Goal: Task Accomplishment & Management: Manage account settings

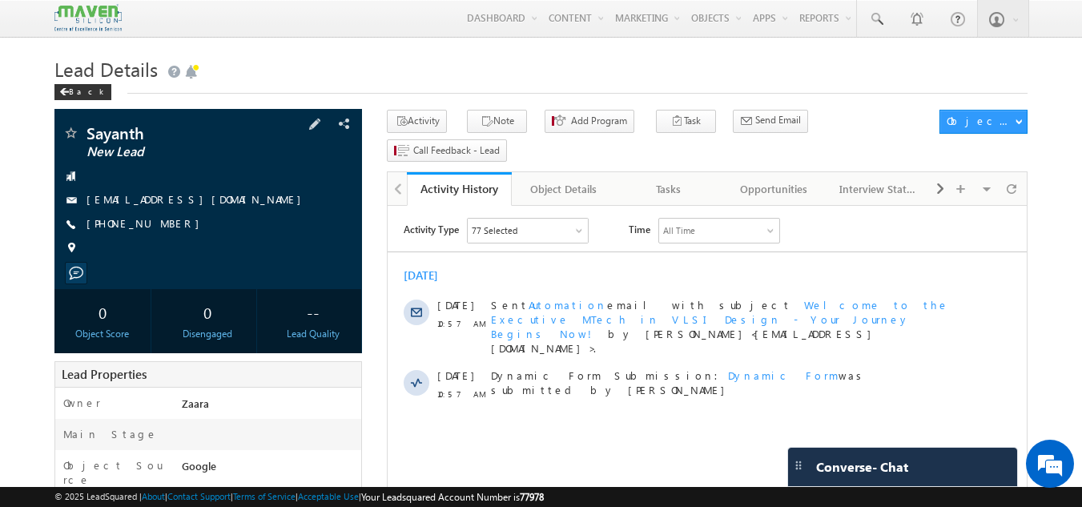
click at [135, 195] on link "[EMAIL_ADDRESS][DOMAIN_NAME]" at bounding box center [197, 199] width 223 height 14
click at [312, 78] on h1 "Lead Details" at bounding box center [541, 67] width 974 height 31
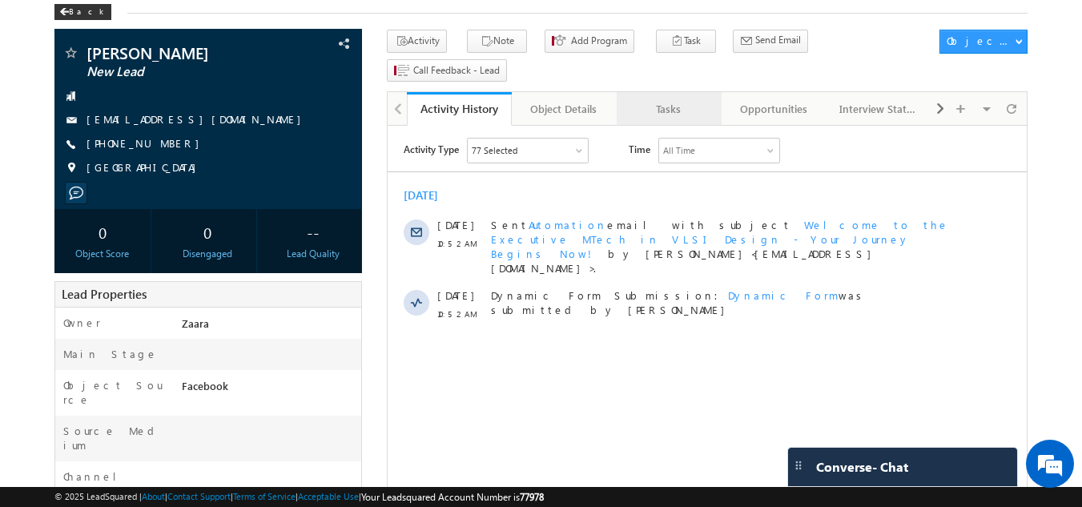
click at [671, 99] on div "Tasks" at bounding box center [668, 108] width 78 height 19
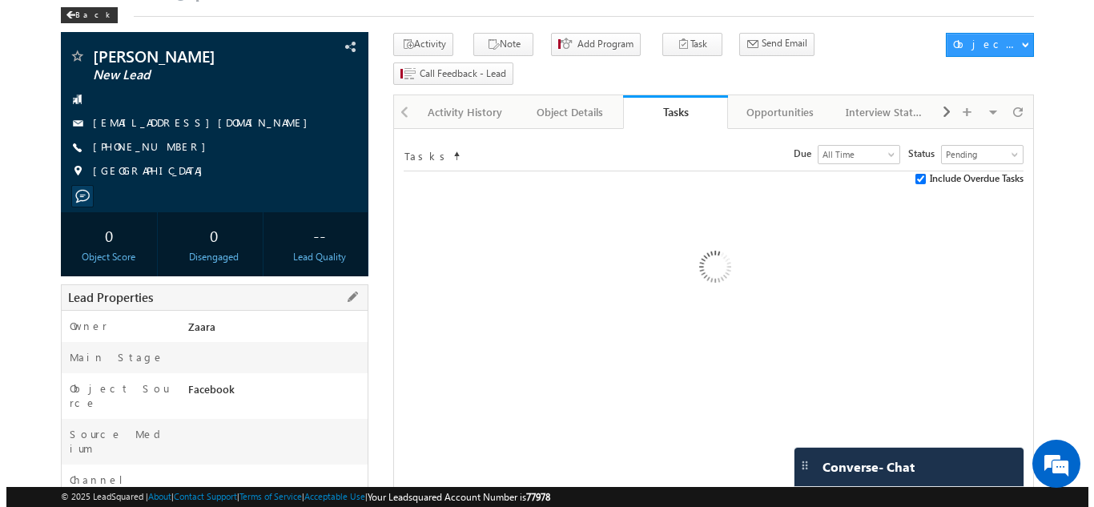
scroll to position [74, 0]
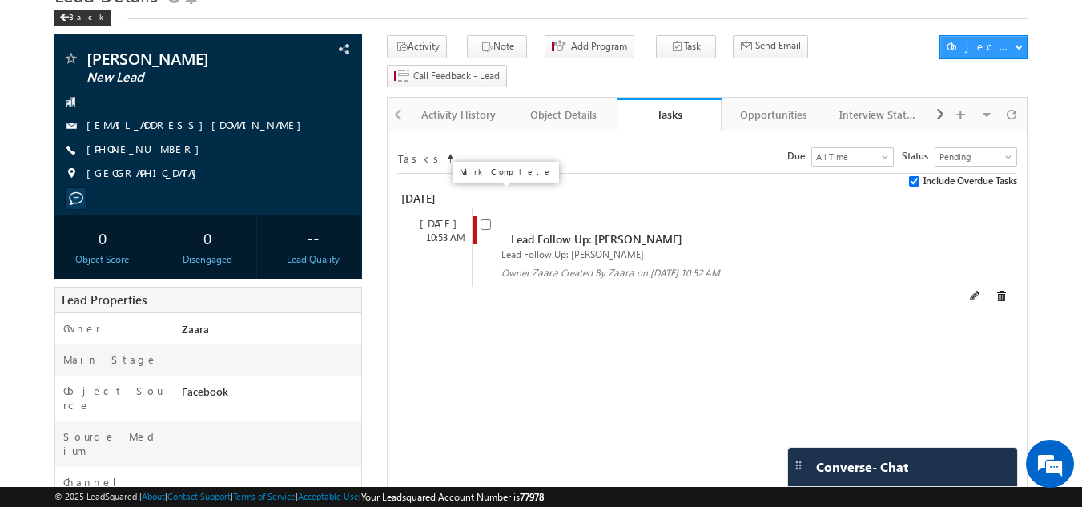
click at [481, 219] on input "checkbox" at bounding box center [485, 224] width 10 height 10
checkbox input "false"
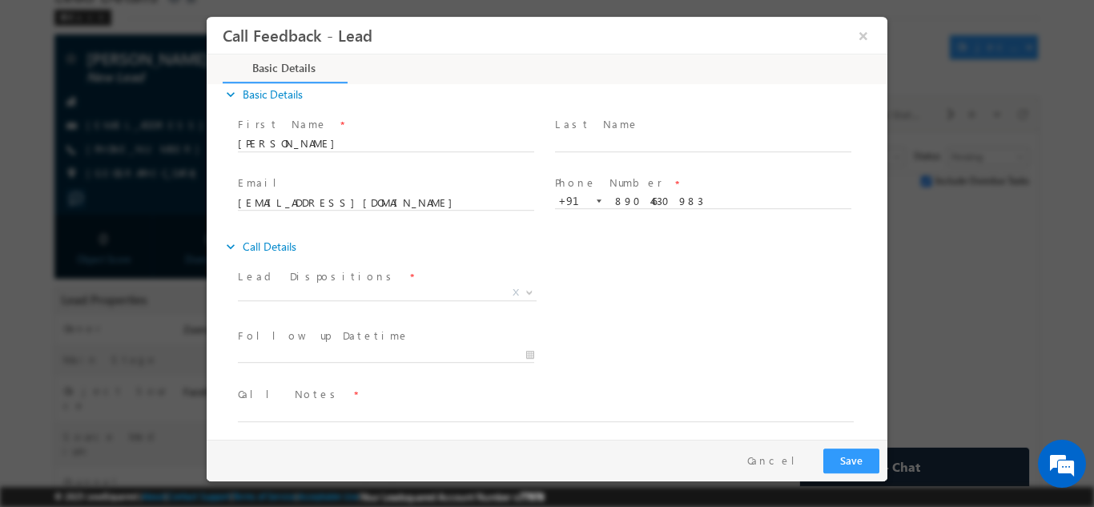
scroll to position [26, 0]
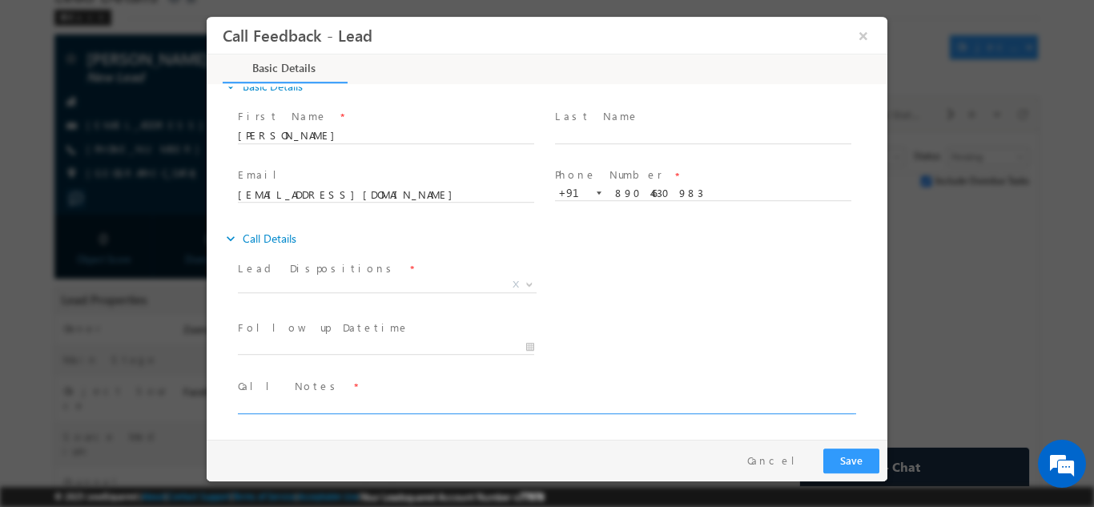
click at [260, 408] on textarea at bounding box center [546, 404] width 616 height 18
click at [444, 404] on textarea "Btech 2012 / Over all 10 Exp / Working in Ssskin tech testing domain" at bounding box center [546, 404] width 616 height 18
paste textarea "Saaskin Corporation"
click at [685, 409] on textarea "Btech 2012 / Over all 10 Exp / Working in Saaskin Corporation tech testing doma…" at bounding box center [546, 404] width 616 height 18
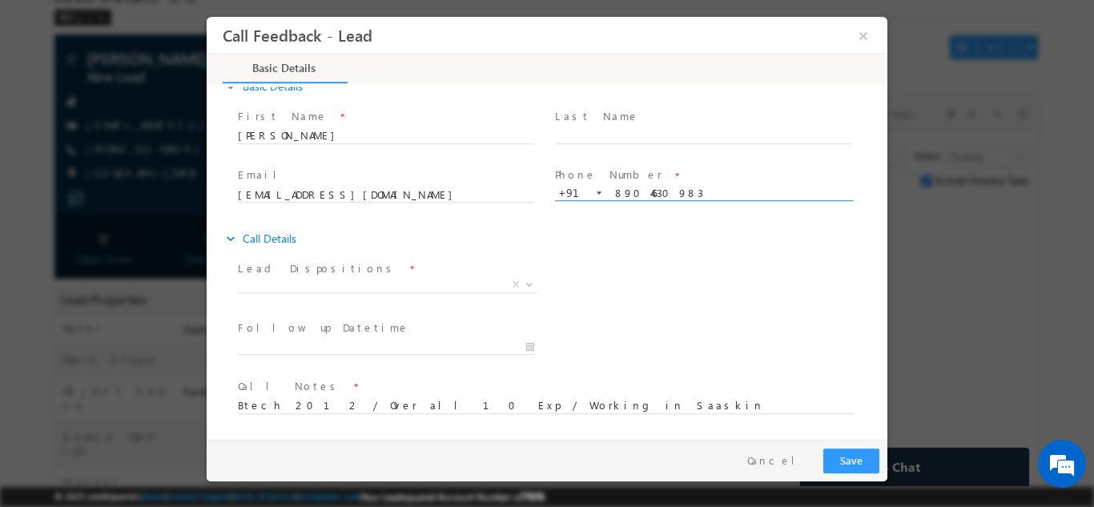
click at [644, 191] on input "8904630983" at bounding box center [703, 193] width 296 height 16
click at [647, 400] on textarea "Btech 2012 / Over all 10 Exp / Working in Saaskin Corporation tech testing doma…" at bounding box center [546, 404] width 616 height 18
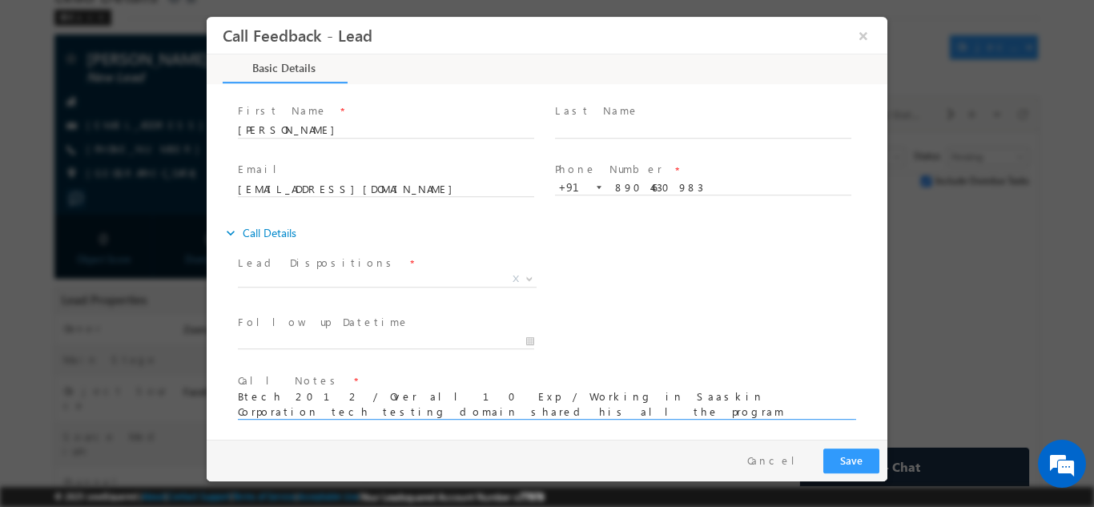
scroll to position [37, 0]
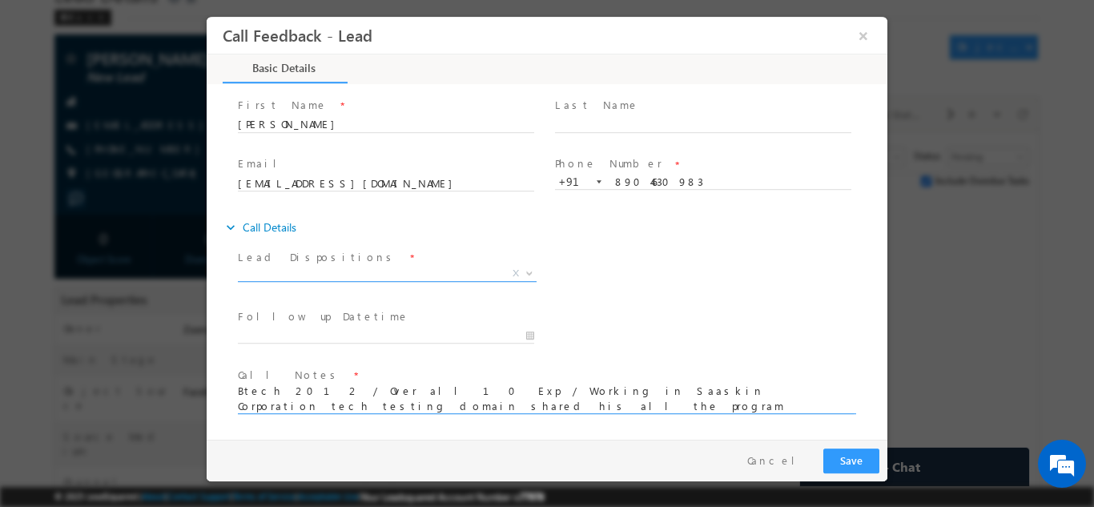
type textarea "Btech 2012 / Over all 10 Exp / Working in Saaskin Corporation tech testing doma…"
click at [332, 273] on span "X" at bounding box center [387, 273] width 299 height 16
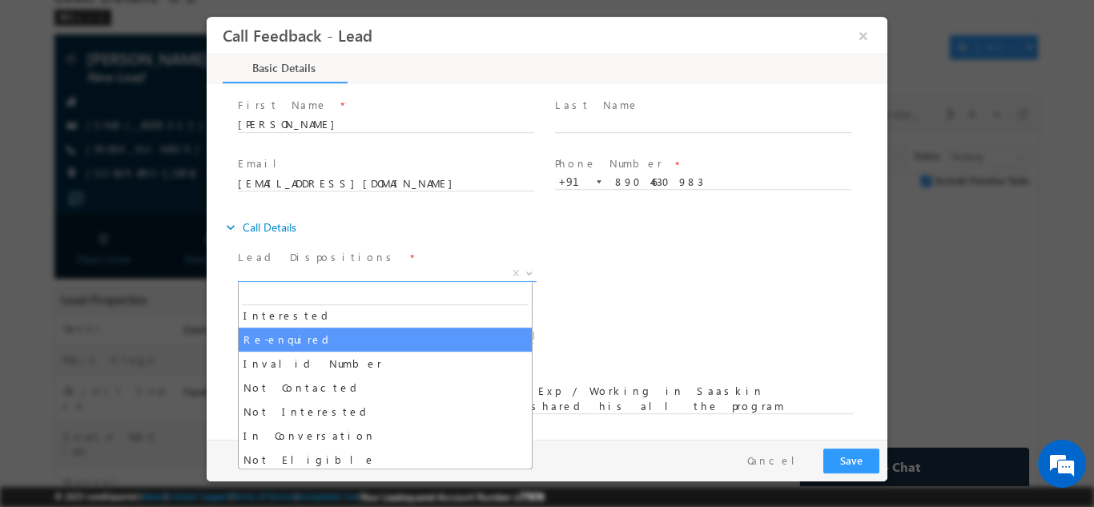
scroll to position [80, 0]
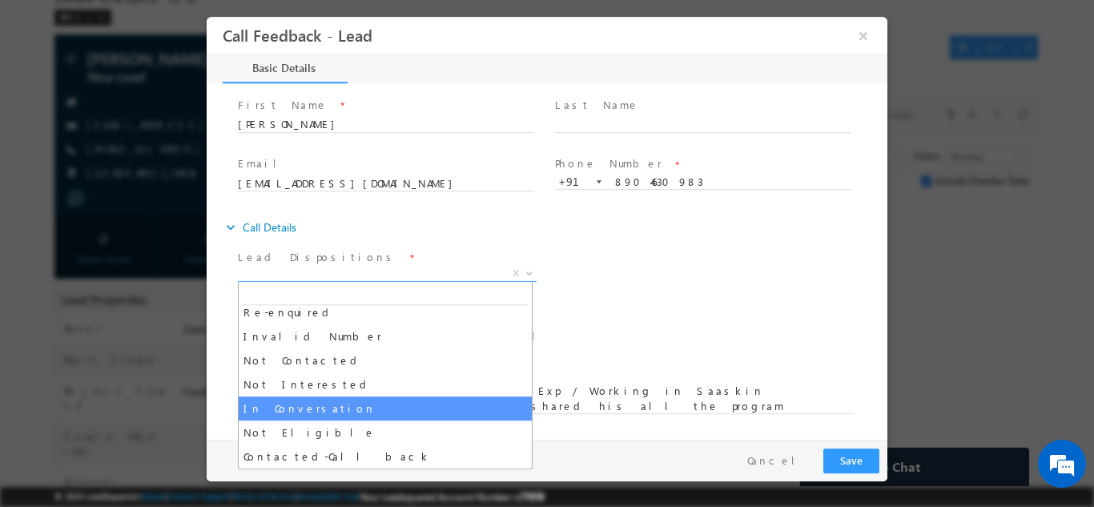
select select "In Conversation"
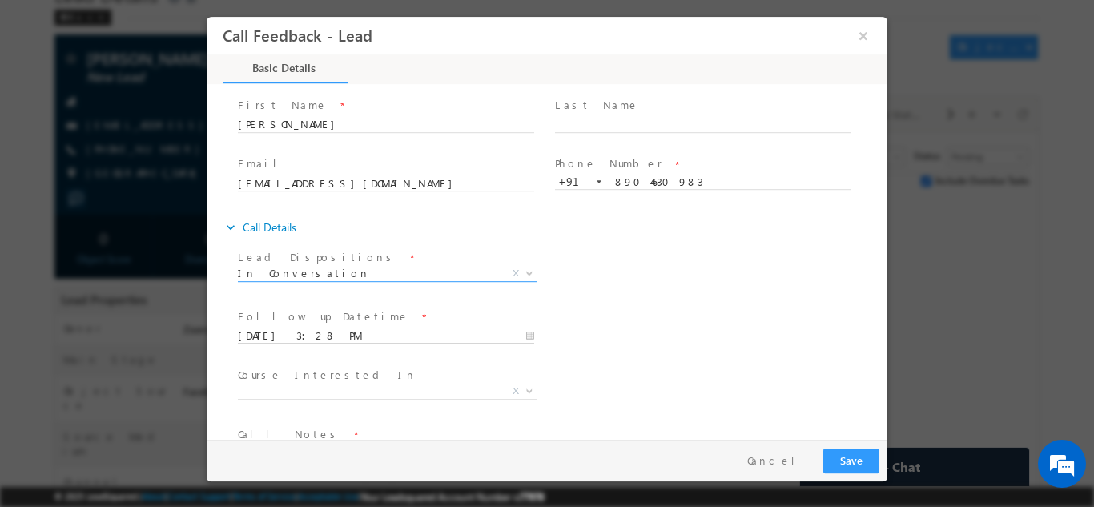
click at [326, 336] on input "12/09/2025 3:28 PM" at bounding box center [386, 336] width 296 height 16
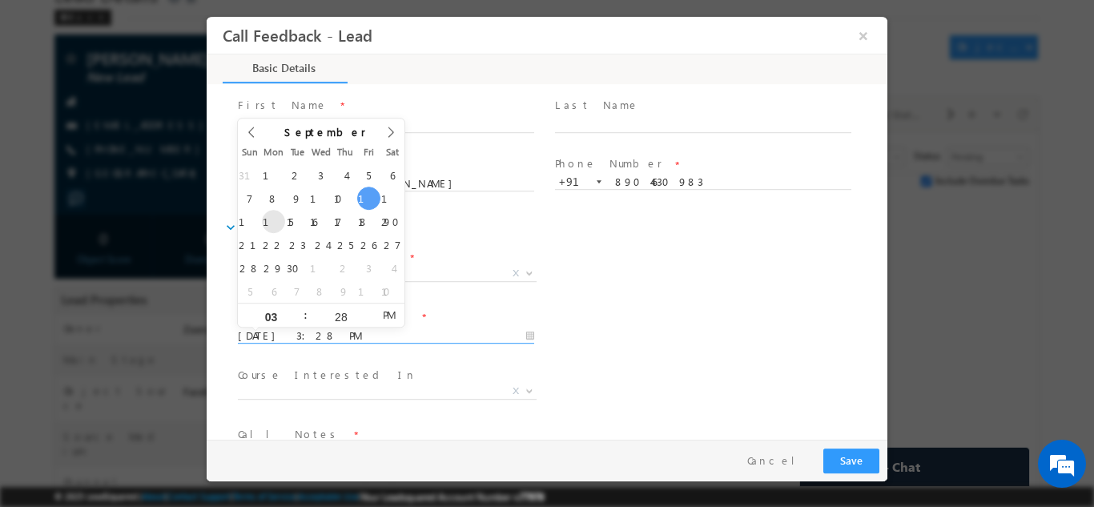
type input "15/09/2025 3:28 PM"
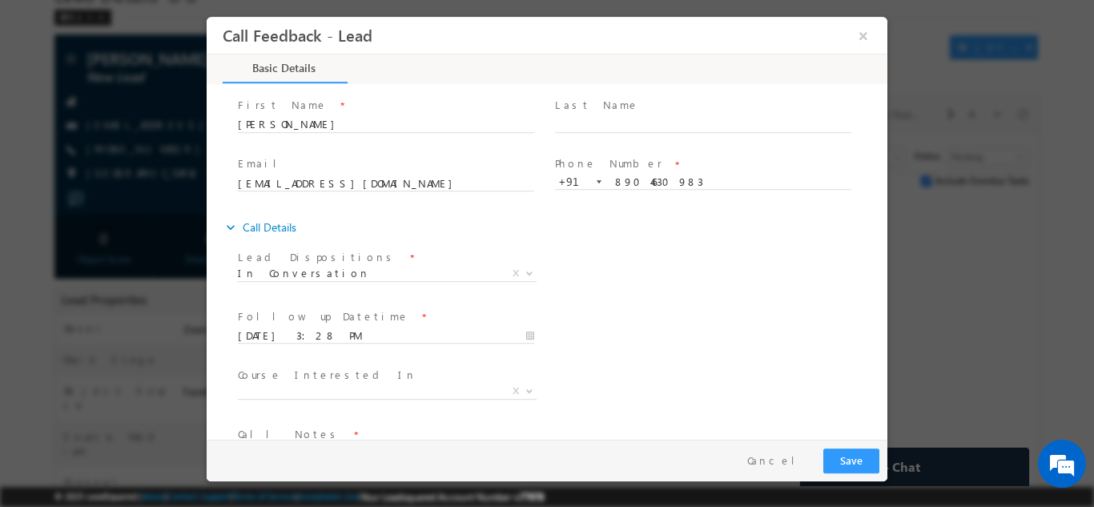
click at [684, 343] on div "Follow up Datetime * 15/09/2025 3:28 PM Program Type * Long Term Short Term X" at bounding box center [561, 333] width 653 height 59
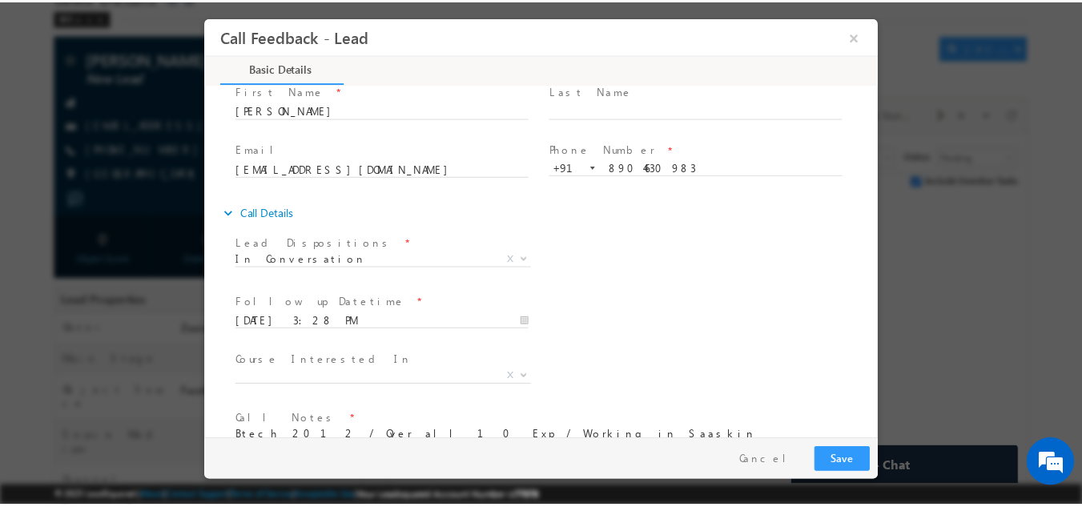
scroll to position [96, 0]
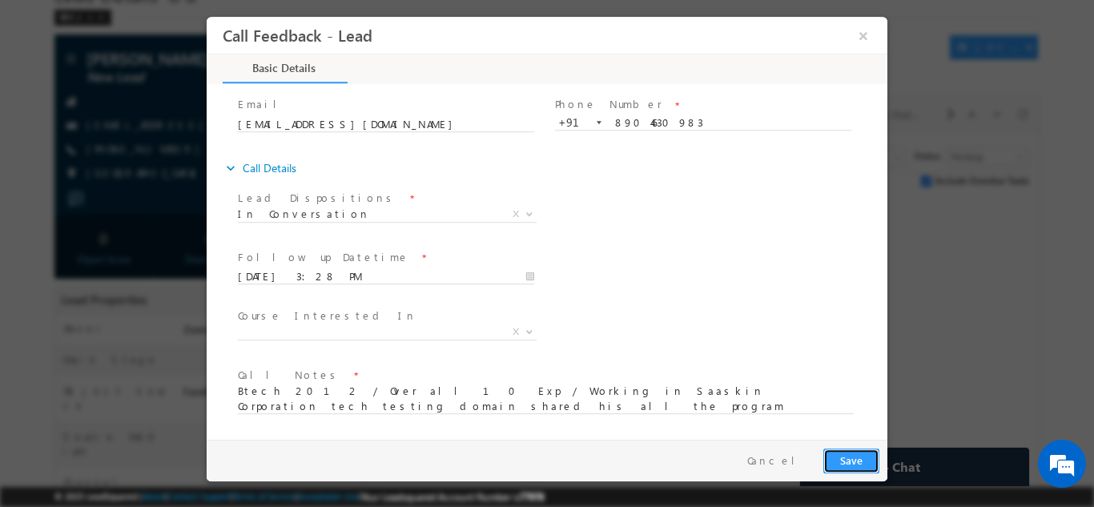
click at [850, 458] on button "Save" at bounding box center [851, 460] width 56 height 25
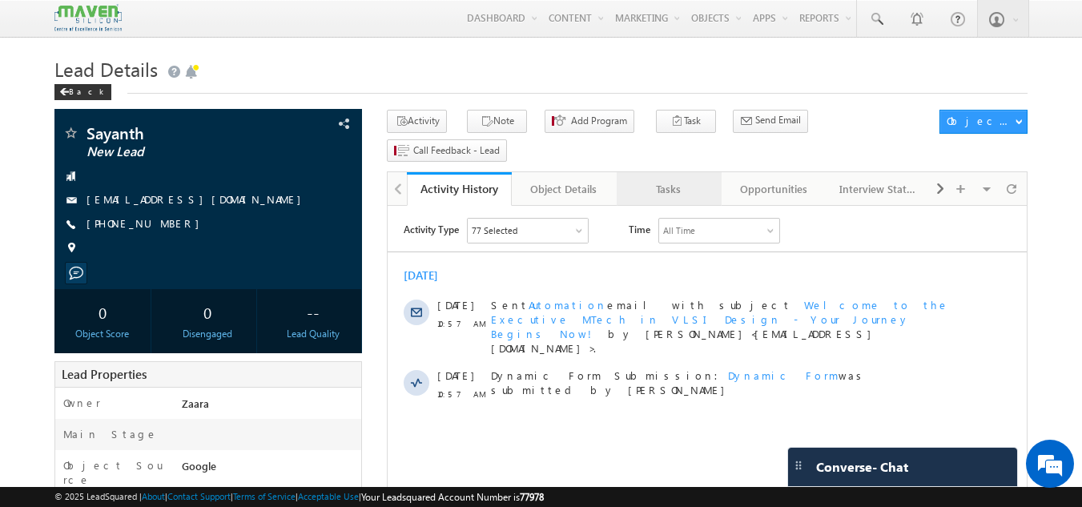
click at [671, 179] on div "Tasks" at bounding box center [668, 188] width 78 height 19
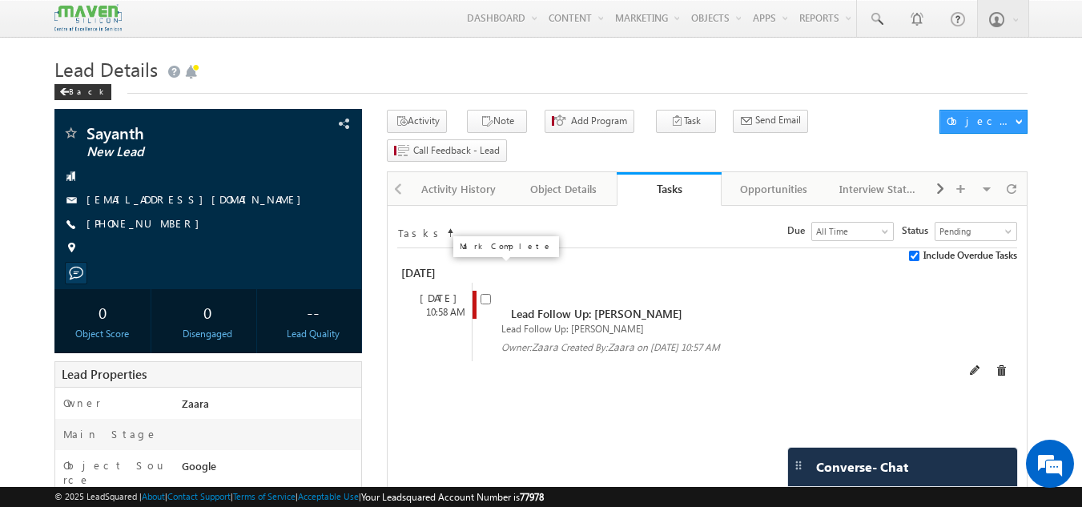
click at [481, 294] on input "checkbox" at bounding box center [485, 299] width 10 height 10
checkbox input "false"
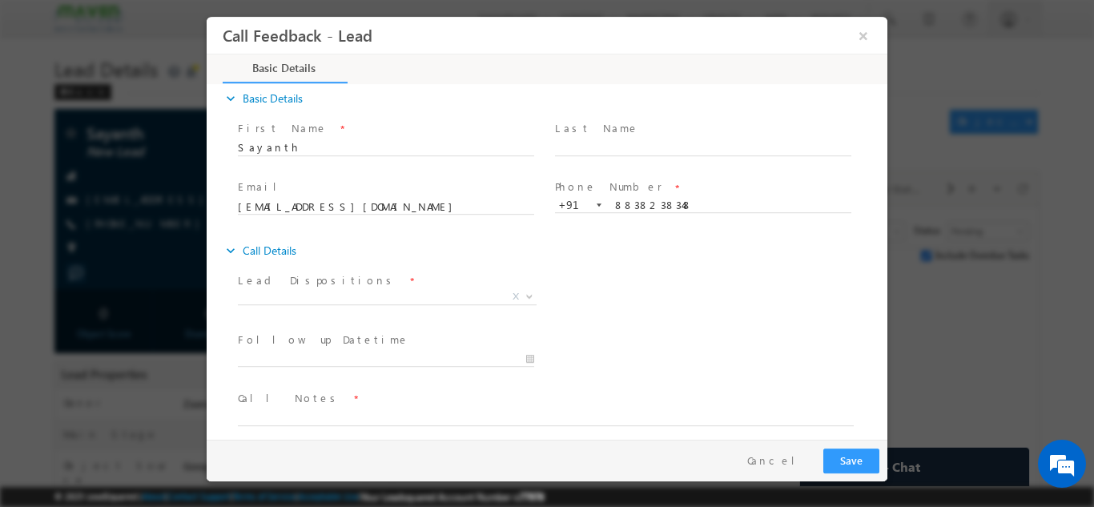
scroll to position [26, 0]
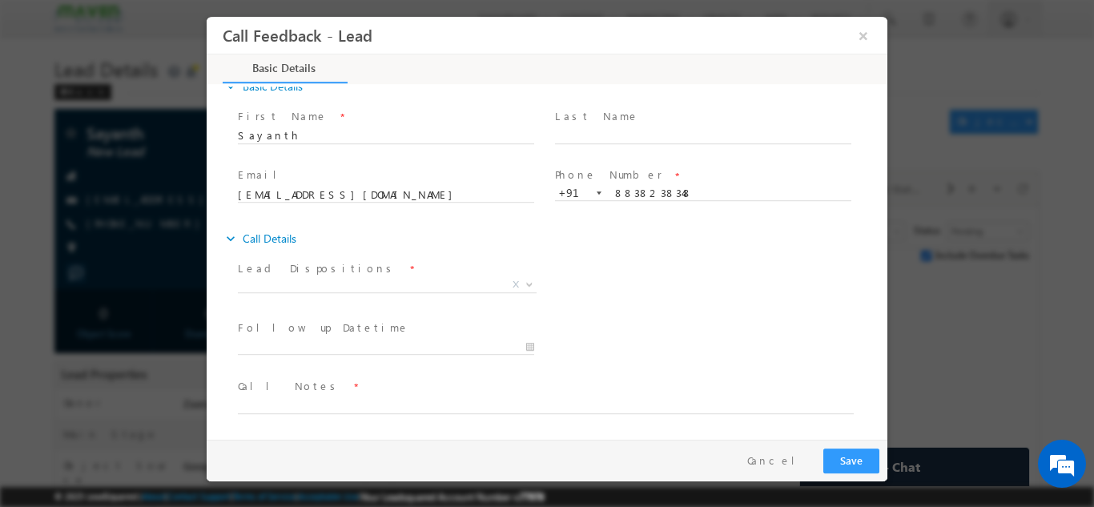
click at [276, 291] on span "Prospect Interested Re-enquired Invalid Number Not Contacted Not Interested In …" at bounding box center [393, 286] width 311 height 19
click at [276, 279] on span "X" at bounding box center [387, 284] width 299 height 16
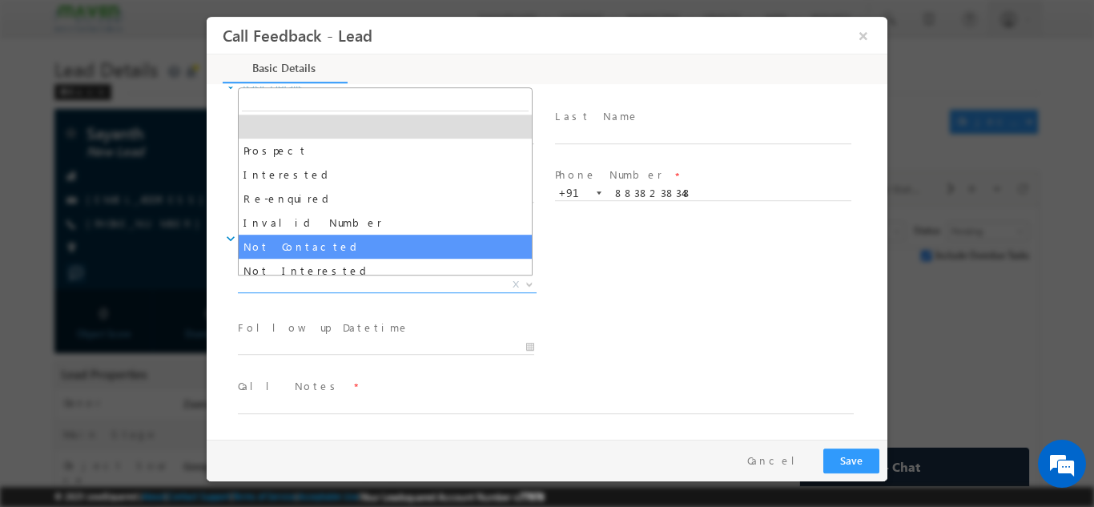
select select "Not Contacted"
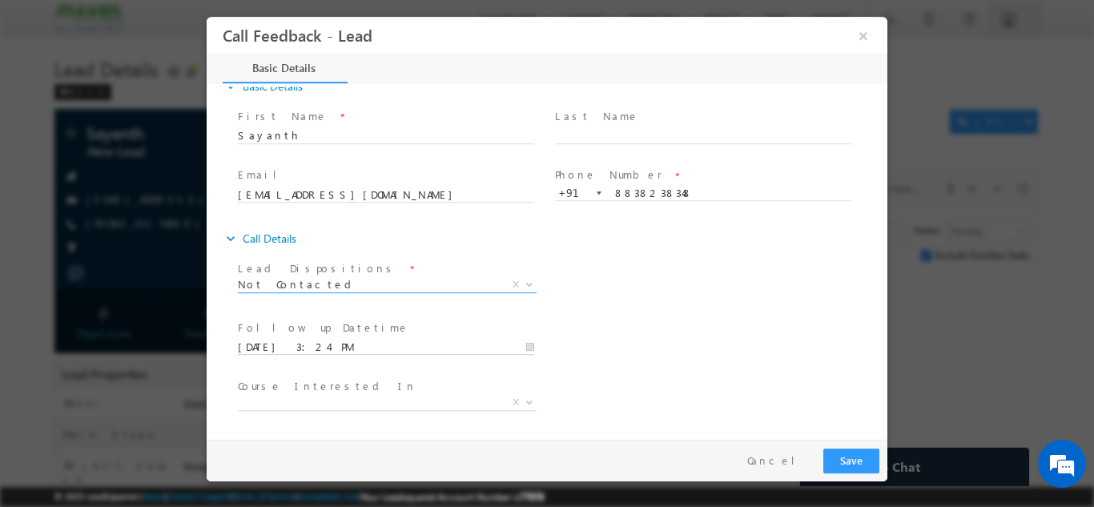
click at [267, 347] on input "12/09/2025 3:24 PM" at bounding box center [386, 347] width 296 height 16
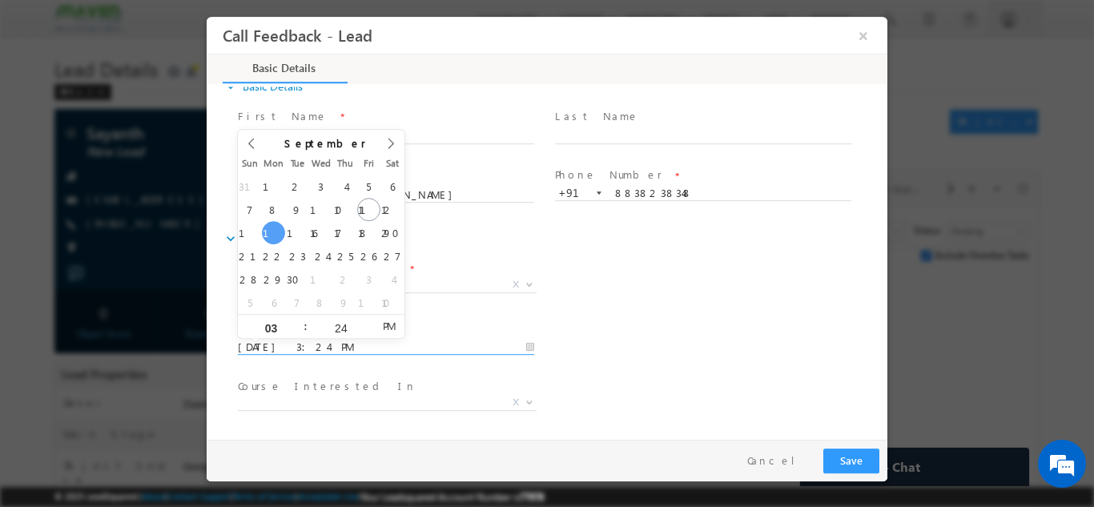
type input "15/09/2025 3:24 PM"
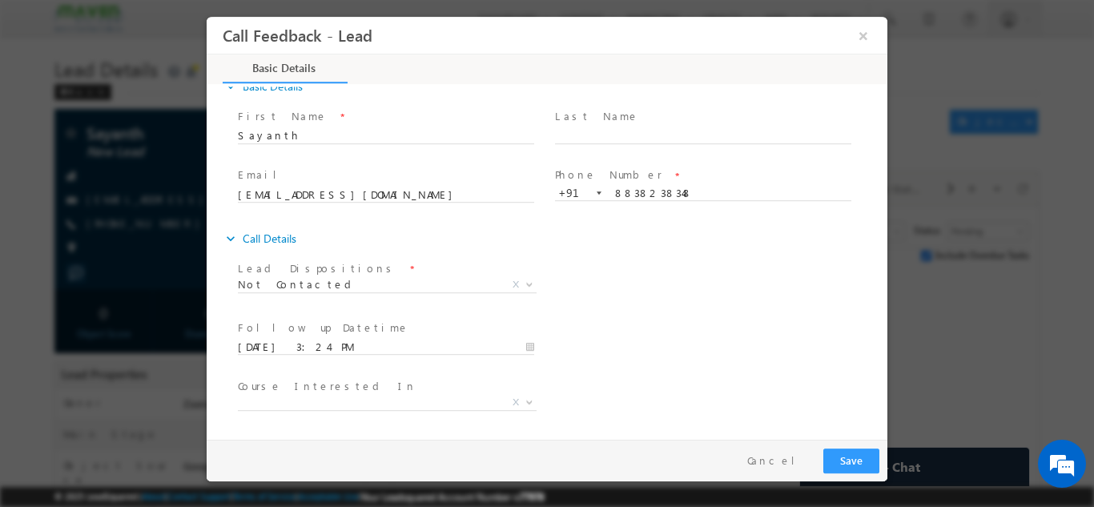
click at [624, 312] on div "Lead Dispositions * Prospect Interested Re-enquired Invalid Number Not Contacte…" at bounding box center [561, 285] width 653 height 59
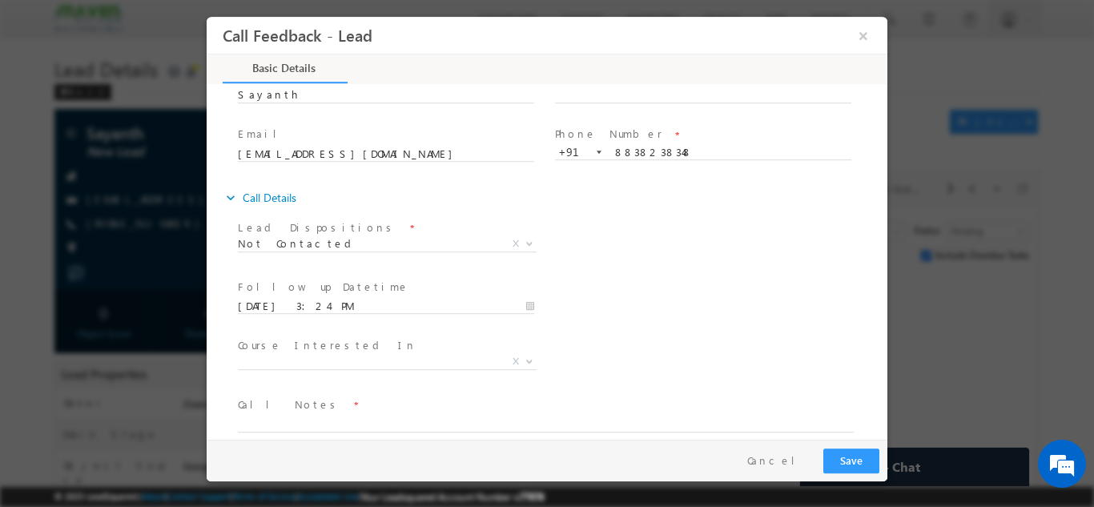
scroll to position [85, 0]
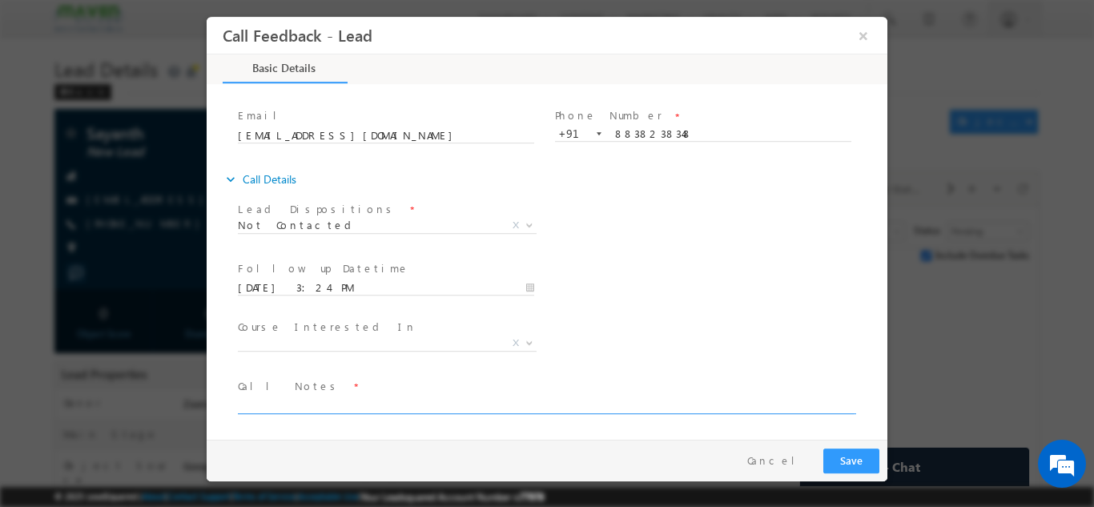
click at [353, 400] on textarea at bounding box center [546, 404] width 616 height 18
type textarea "NPU"
click at [852, 462] on button "Save" at bounding box center [851, 460] width 56 height 25
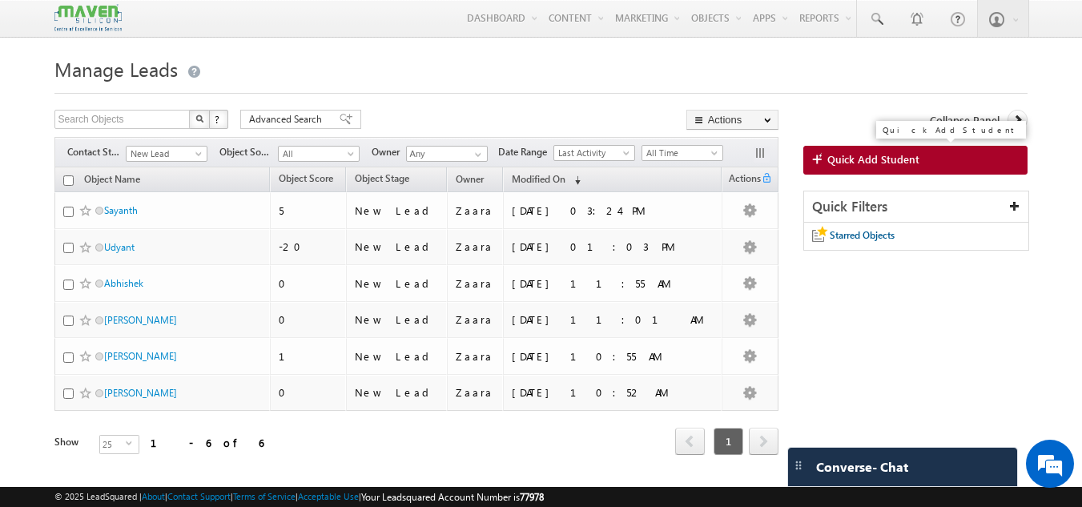
click at [869, 169] on link "Quick Add Student" at bounding box center [915, 160] width 225 height 29
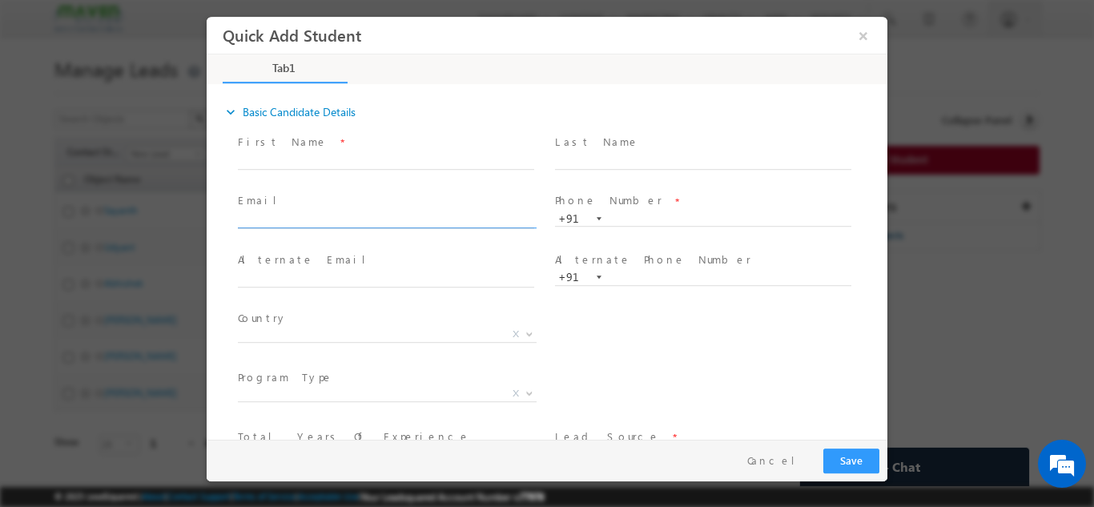
click at [293, 224] on input "text" at bounding box center [386, 220] width 296 height 16
type input "[EMAIL_ADDRESS][DOMAIN_NAME]"
click at [307, 183] on span at bounding box center [385, 177] width 295 height 18
click at [303, 156] on input "text" at bounding box center [386, 161] width 296 height 16
type input "[PERSON_NAME]"
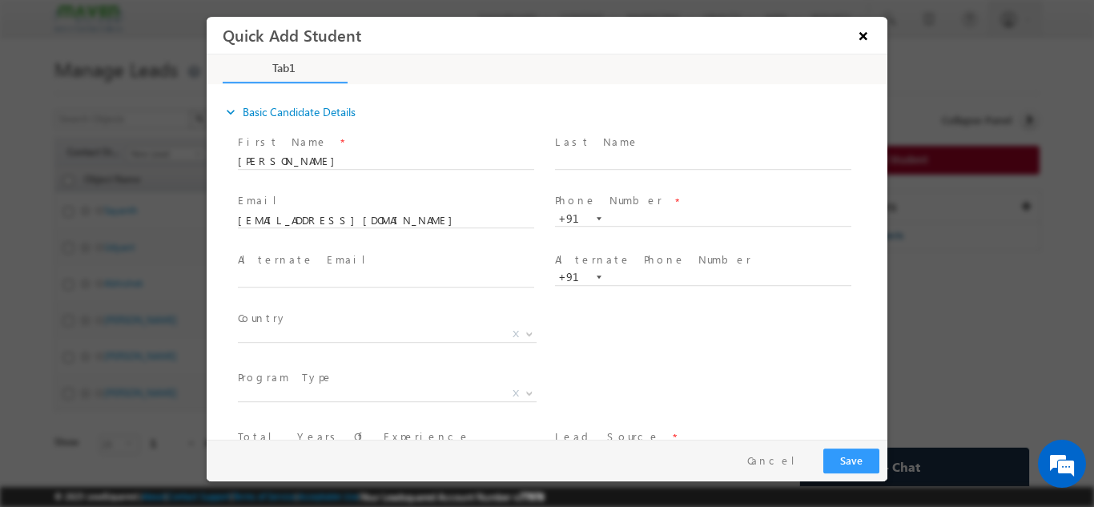
click at [866, 36] on button "×" at bounding box center [863, 35] width 27 height 30
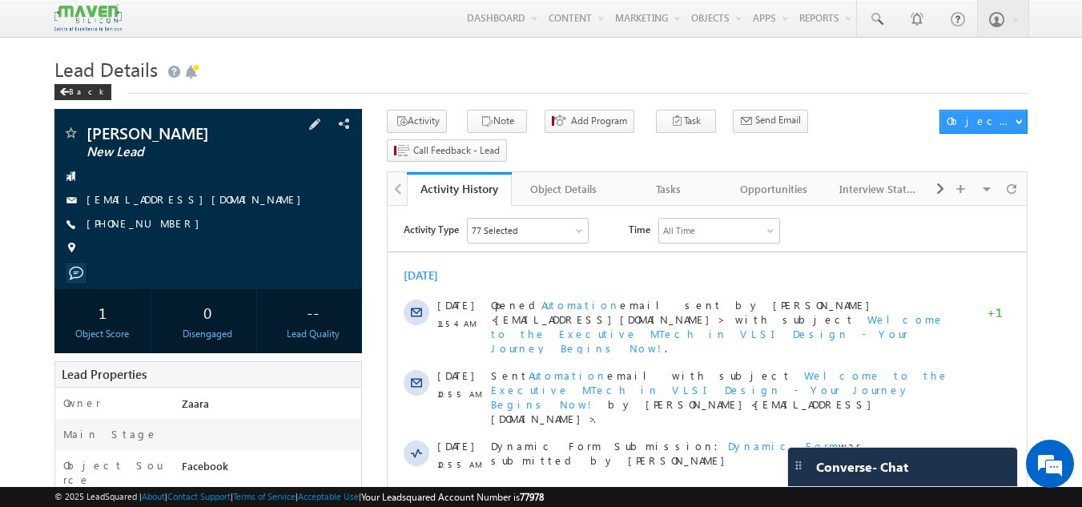
drag, startPoint x: 86, startPoint y: 138, endPoint x: 217, endPoint y: 137, distance: 130.5
click at [217, 137] on span "RamaNaidu Bandi" at bounding box center [181, 133] width 190 height 16
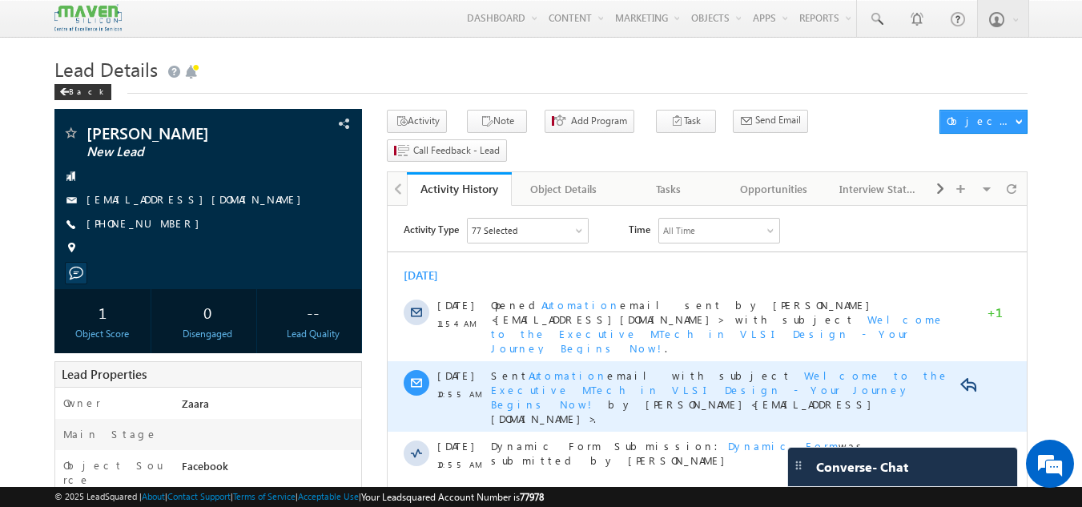
copy span "RamaNaidu Bandi"
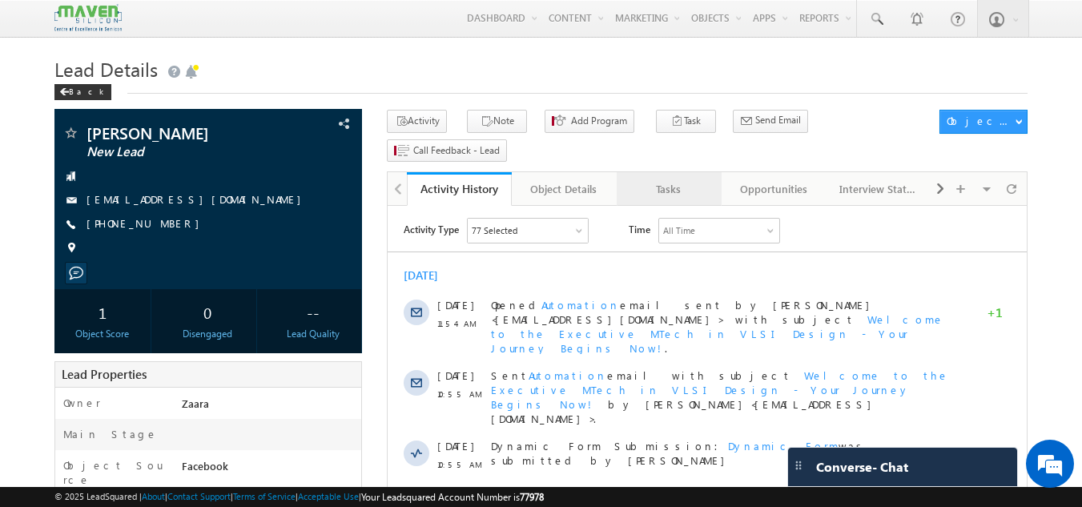
click at [656, 179] on div "Tasks" at bounding box center [668, 188] width 78 height 19
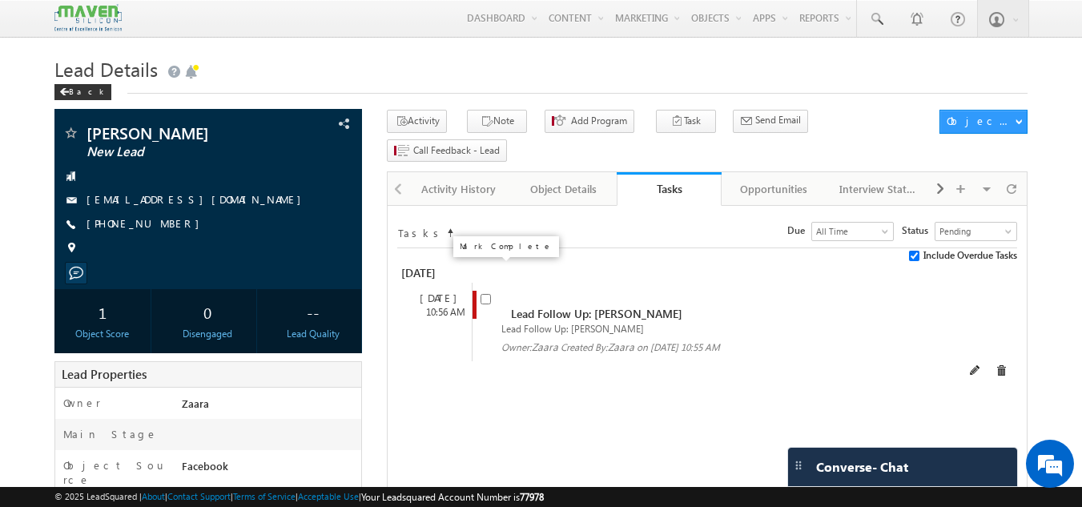
click at [484, 294] on input "checkbox" at bounding box center [485, 299] width 10 height 10
checkbox input "false"
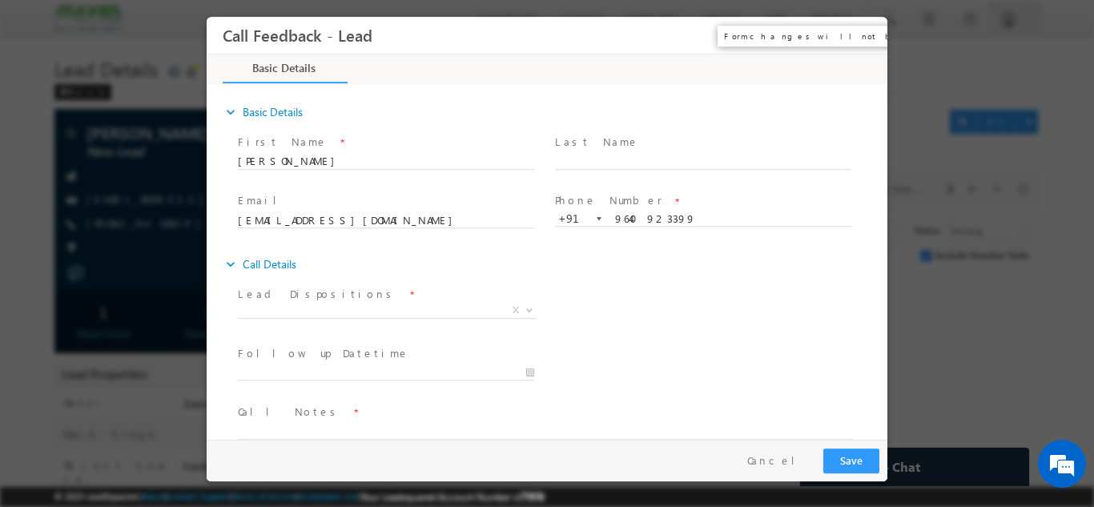
click at [874, 33] on button "×" at bounding box center [863, 35] width 27 height 30
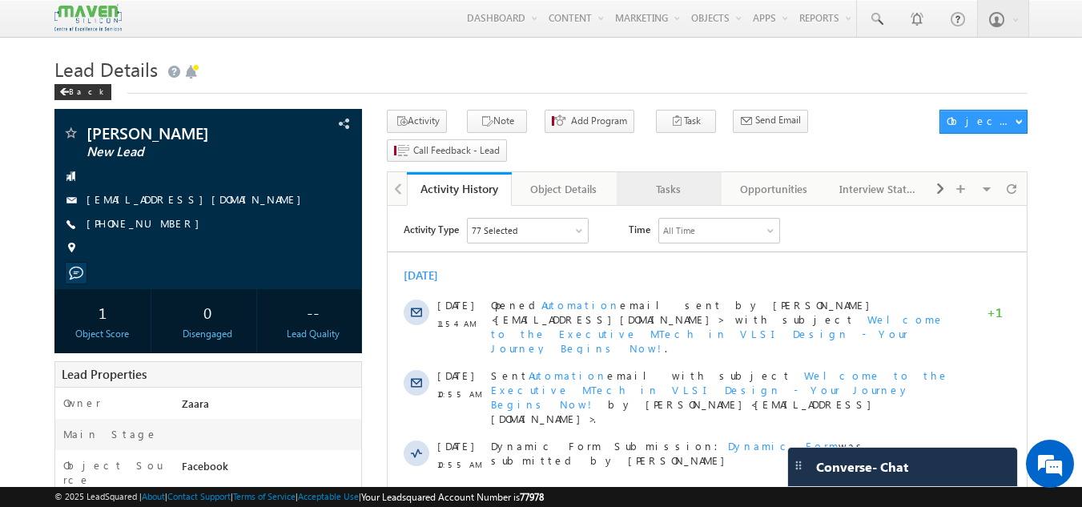
click at [681, 179] on div "Tasks" at bounding box center [668, 188] width 78 height 19
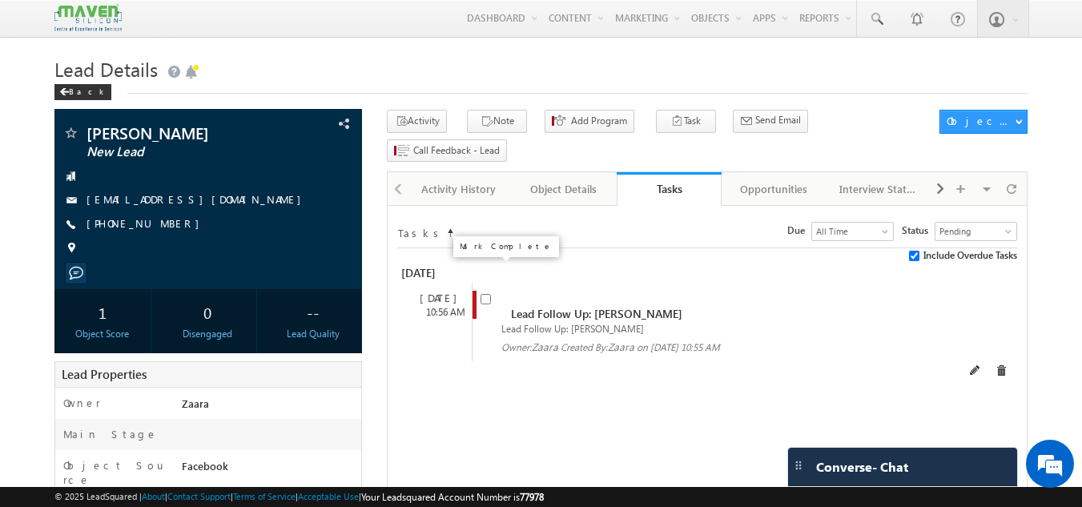
click at [488, 294] on input "checkbox" at bounding box center [485, 299] width 10 height 10
checkbox input "false"
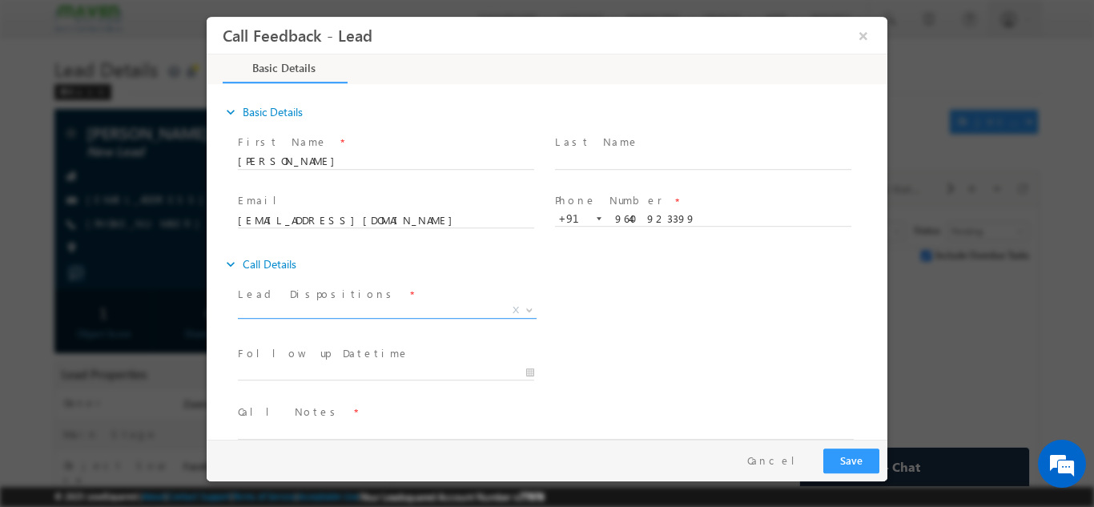
click at [306, 315] on span "X" at bounding box center [387, 310] width 299 height 16
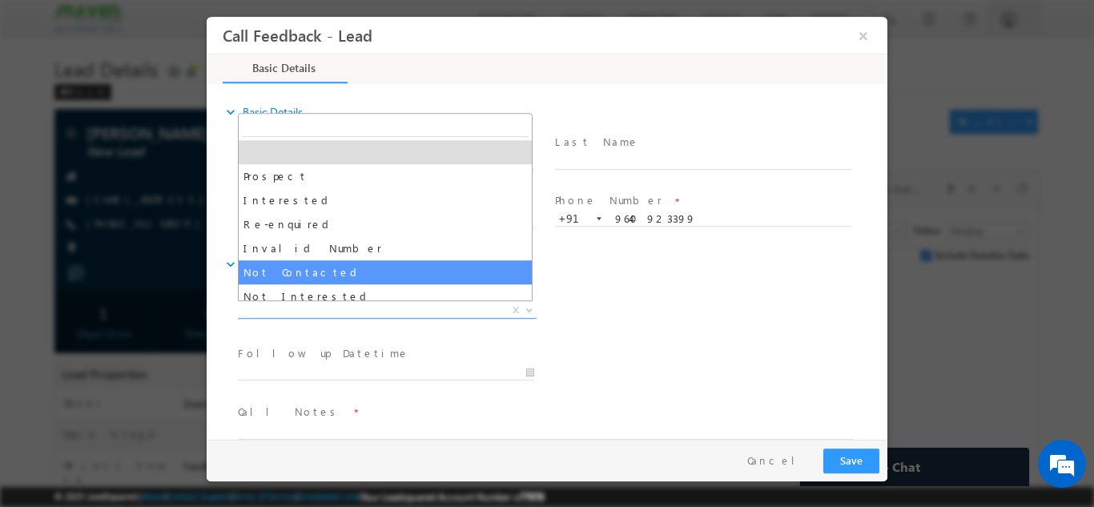
select select "Not Contacted"
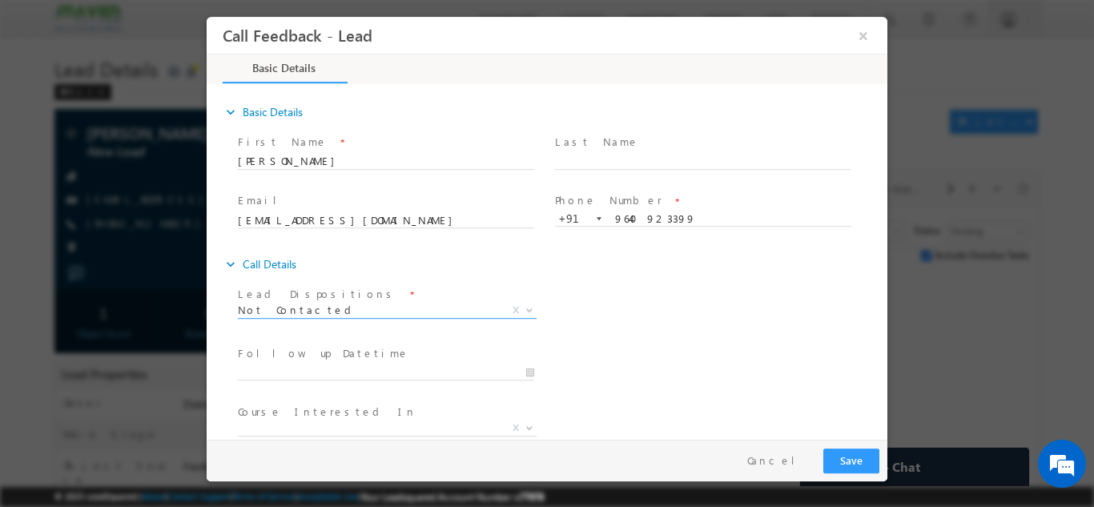
scroll to position [85, 0]
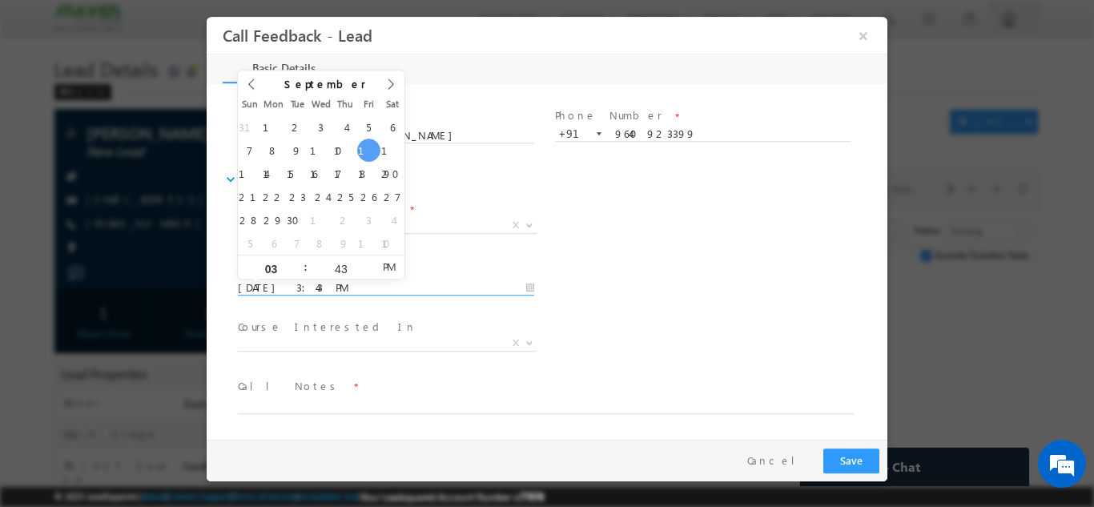
click at [307, 285] on input "[DATE] 3:43 PM" at bounding box center [386, 287] width 296 height 16
type input "[DATE] 3:43 PM"
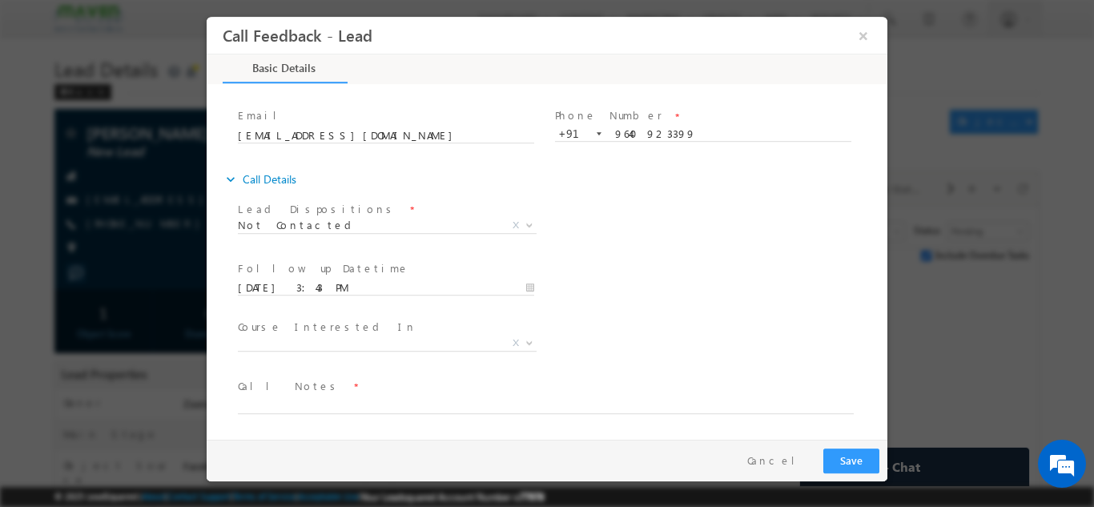
click at [727, 300] on div "Follow up Datetime * [DATE] 3:43 PM Program Type * Long Term Short Term X" at bounding box center [561, 285] width 653 height 59
click at [295, 405] on textarea at bounding box center [546, 404] width 616 height 18
type textarea "NPU"
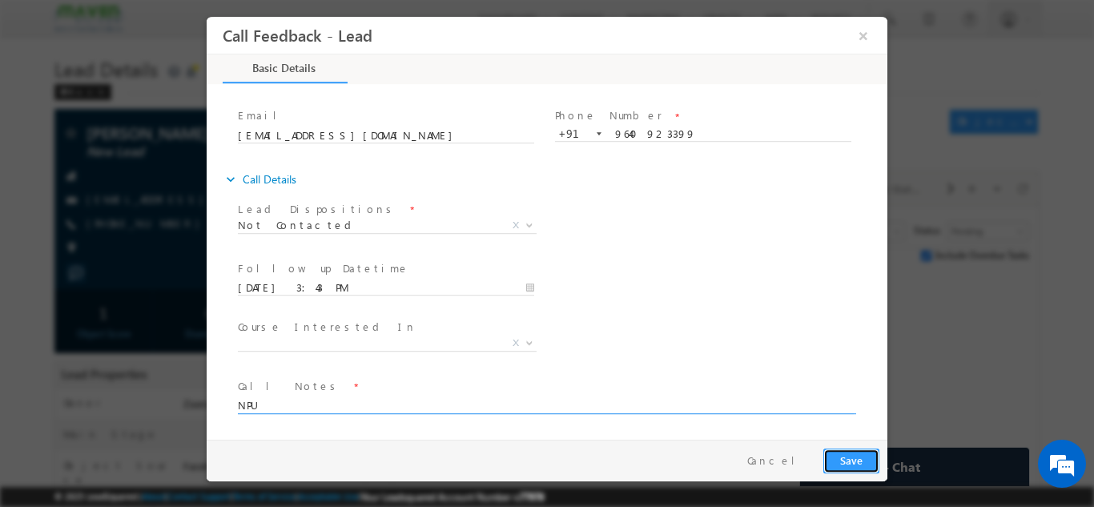
click at [841, 467] on button "Save" at bounding box center [851, 460] width 56 height 25
